Goal: Find specific page/section: Find specific page/section

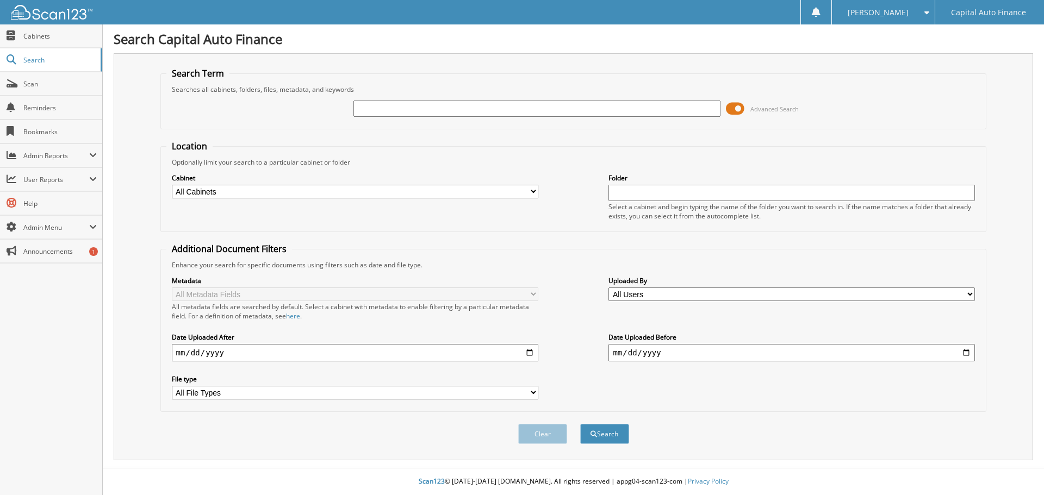
click at [411, 108] on input "text" at bounding box center [536, 109] width 367 height 16
type input "18389893"
drag, startPoint x: 594, startPoint y: 309, endPoint x: 624, endPoint y: 239, distance: 76.0
click at [594, 309] on div "Metadata All Metadata Fields All metadata fields are searched by default. Selec…" at bounding box center [573, 338] width 815 height 136
click at [736, 105] on span at bounding box center [735, 109] width 18 height 16
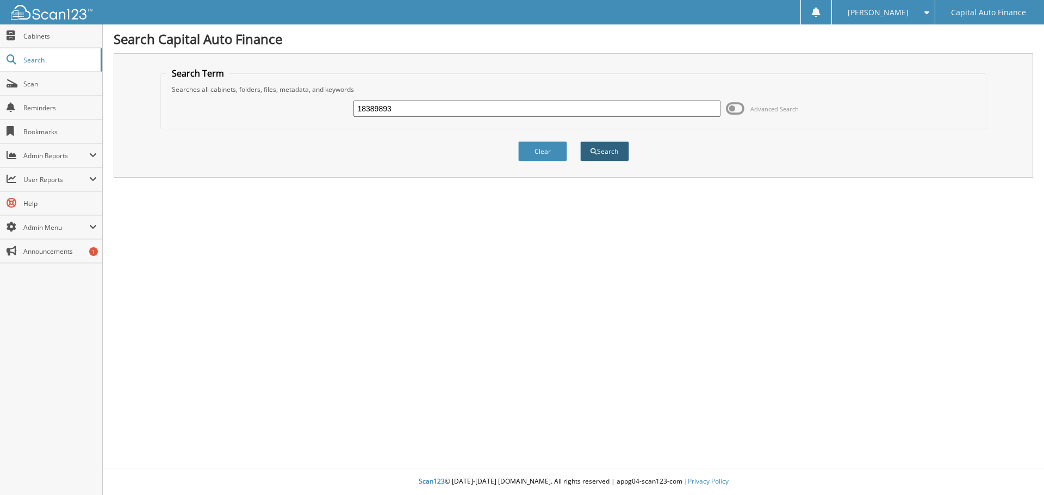
click at [602, 151] on button "Search" at bounding box center [604, 151] width 49 height 20
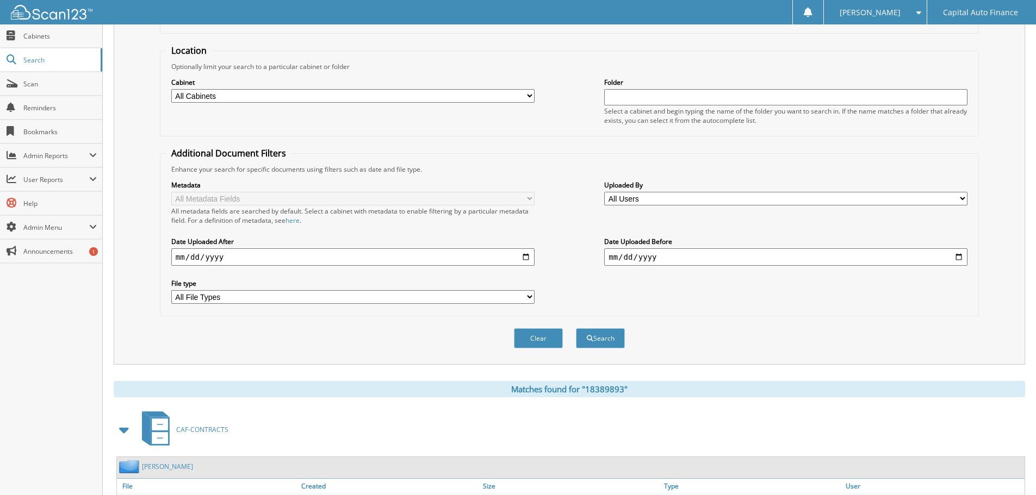
scroll to position [173, 0]
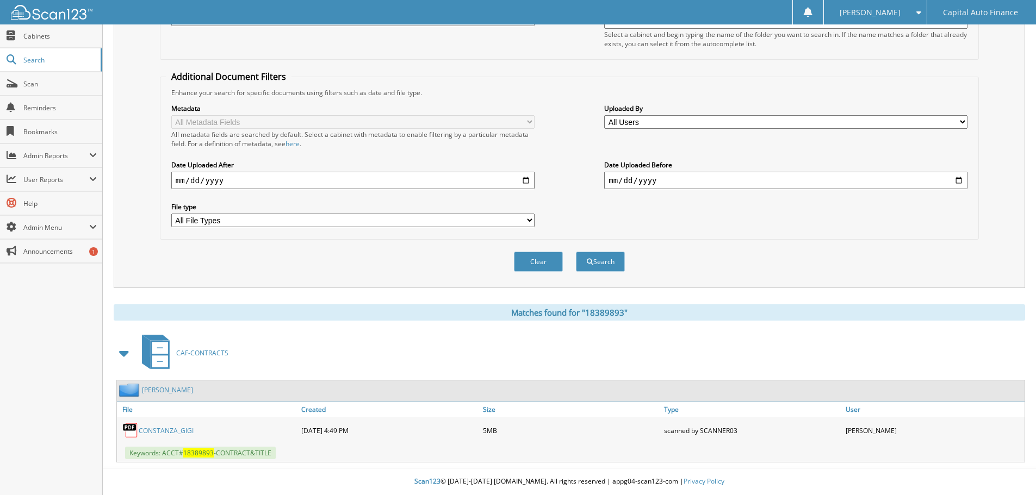
click at [181, 389] on link "[PERSON_NAME]" at bounding box center [167, 390] width 51 height 9
